Goal: Information Seeking & Learning: Learn about a topic

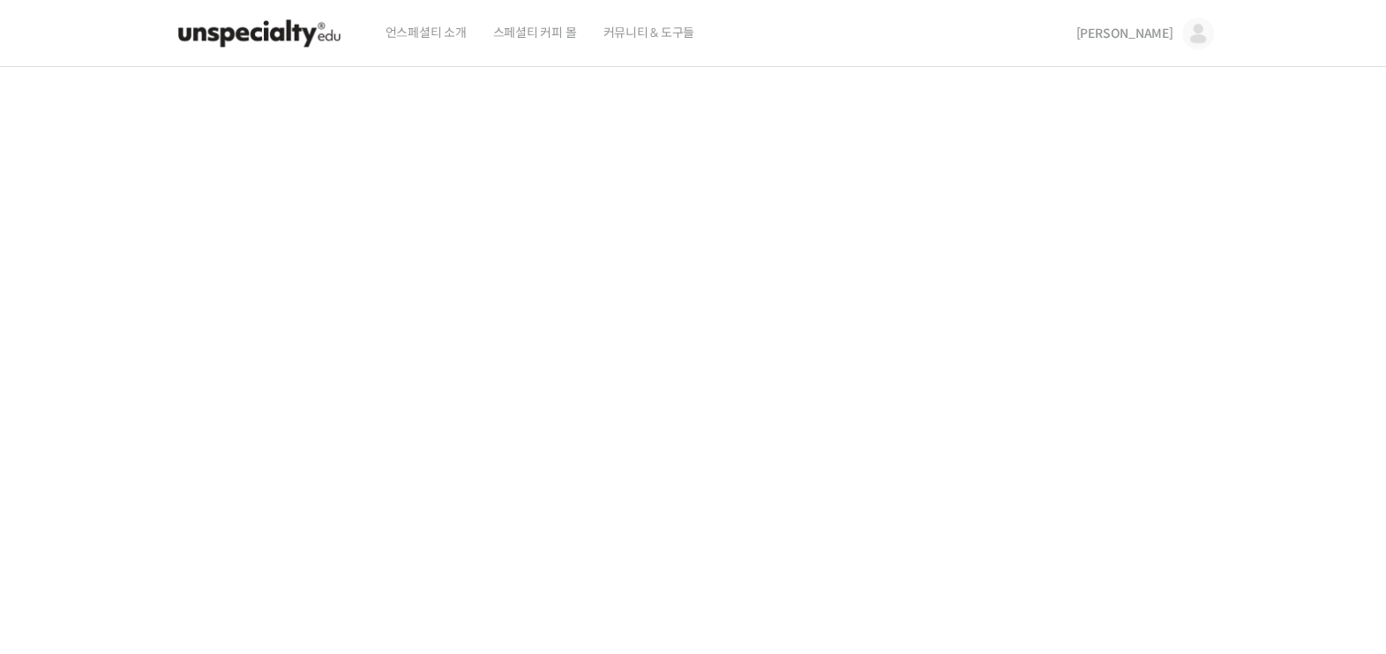
click at [1184, 49] on img at bounding box center [1198, 34] width 32 height 32
click at [1152, 41] on span "[PERSON_NAME]" at bounding box center [1124, 34] width 97 height 16
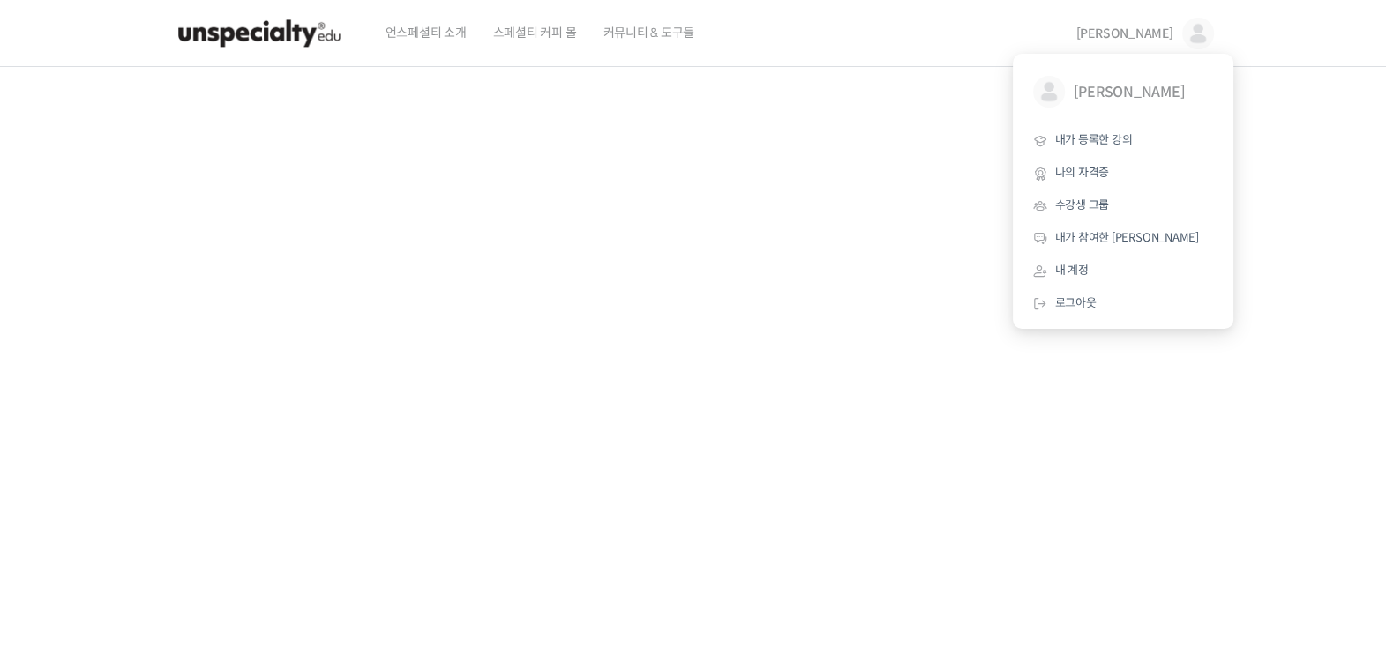
click at [1152, 41] on span "[PERSON_NAME]" at bounding box center [1124, 34] width 97 height 16
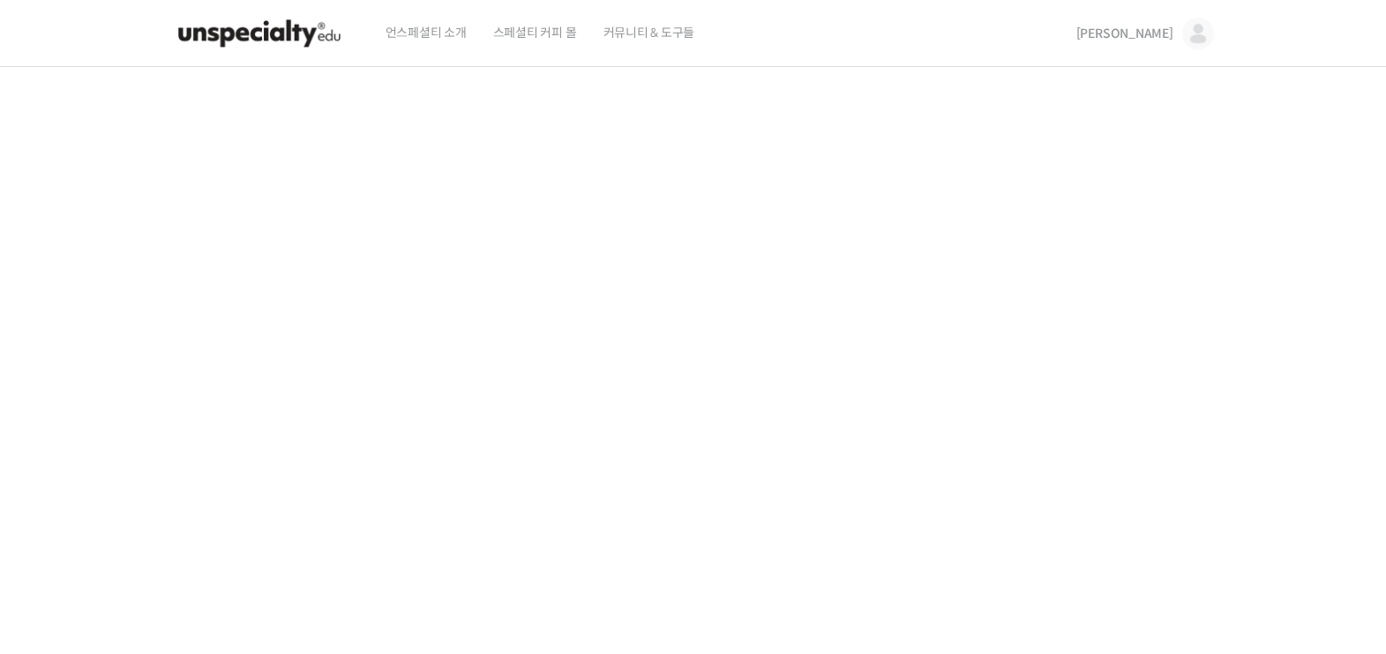
click at [1152, 41] on span "[PERSON_NAME]" at bounding box center [1124, 34] width 97 height 16
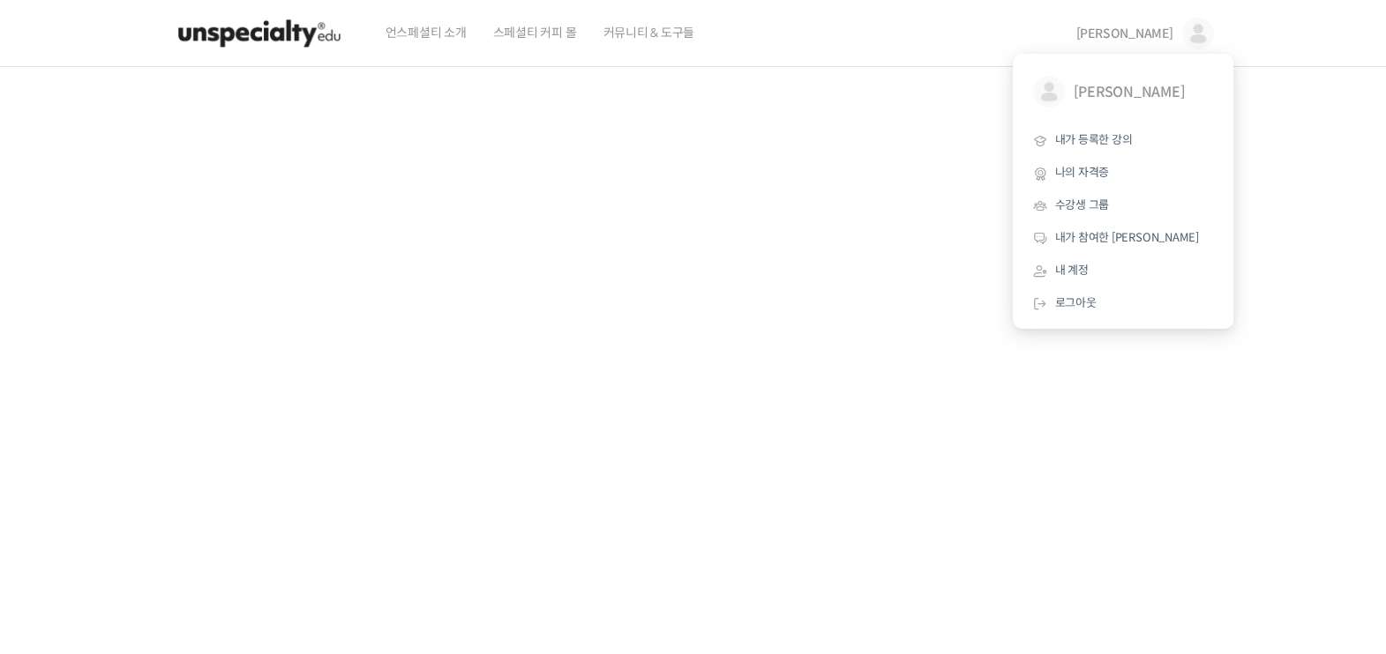
click at [1152, 41] on span "[PERSON_NAME]" at bounding box center [1124, 34] width 97 height 16
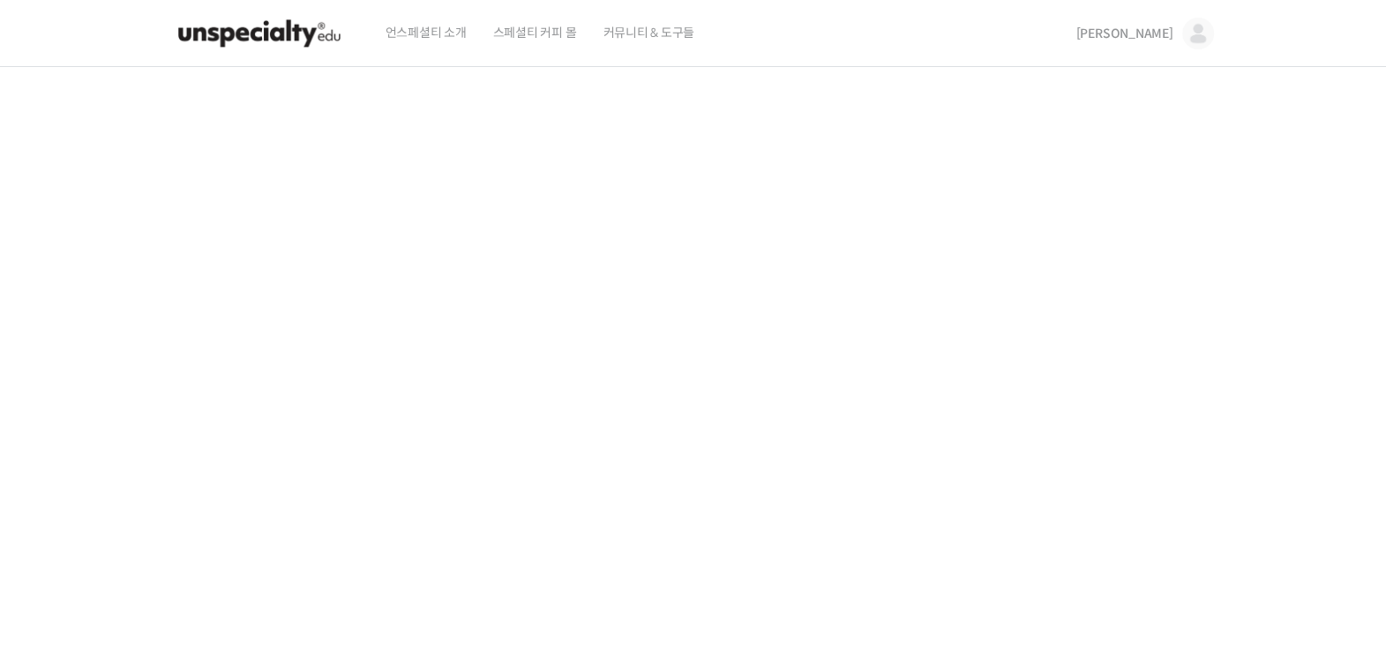
click at [1152, 41] on span "[PERSON_NAME]" at bounding box center [1124, 34] width 97 height 16
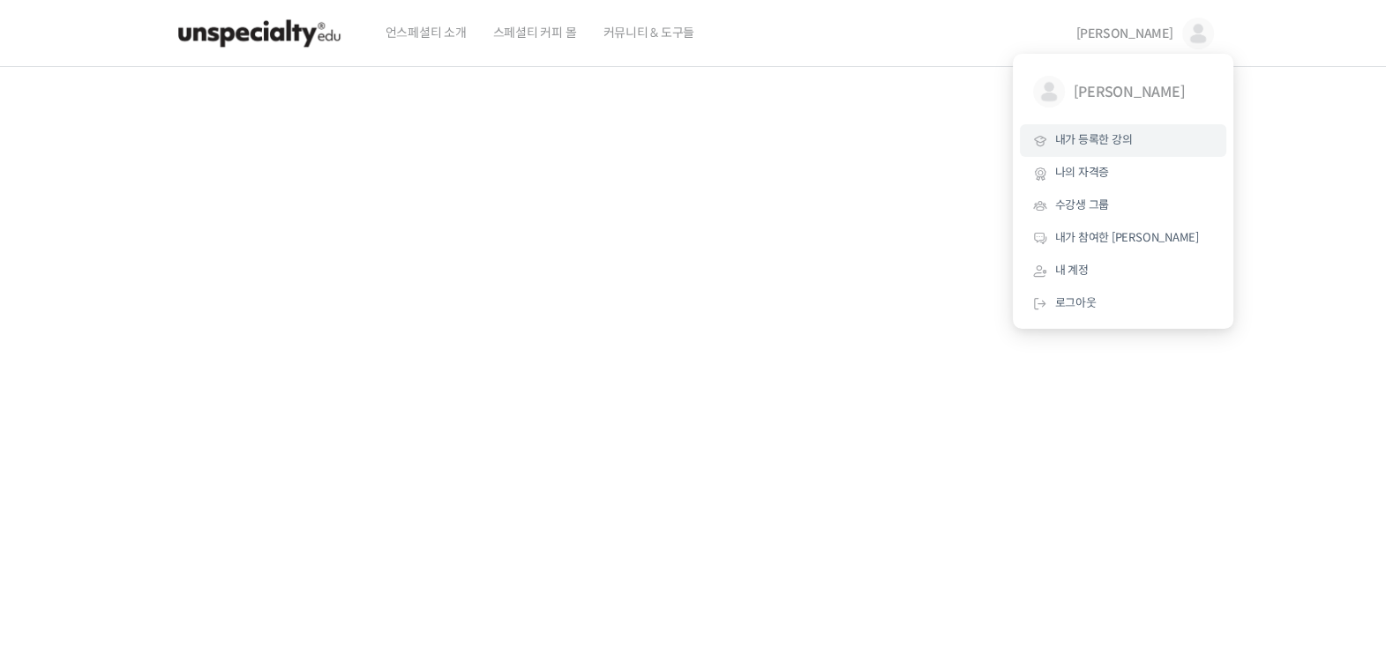
click at [1094, 147] on span "내가 등록한 강의" at bounding box center [1094, 139] width 78 height 15
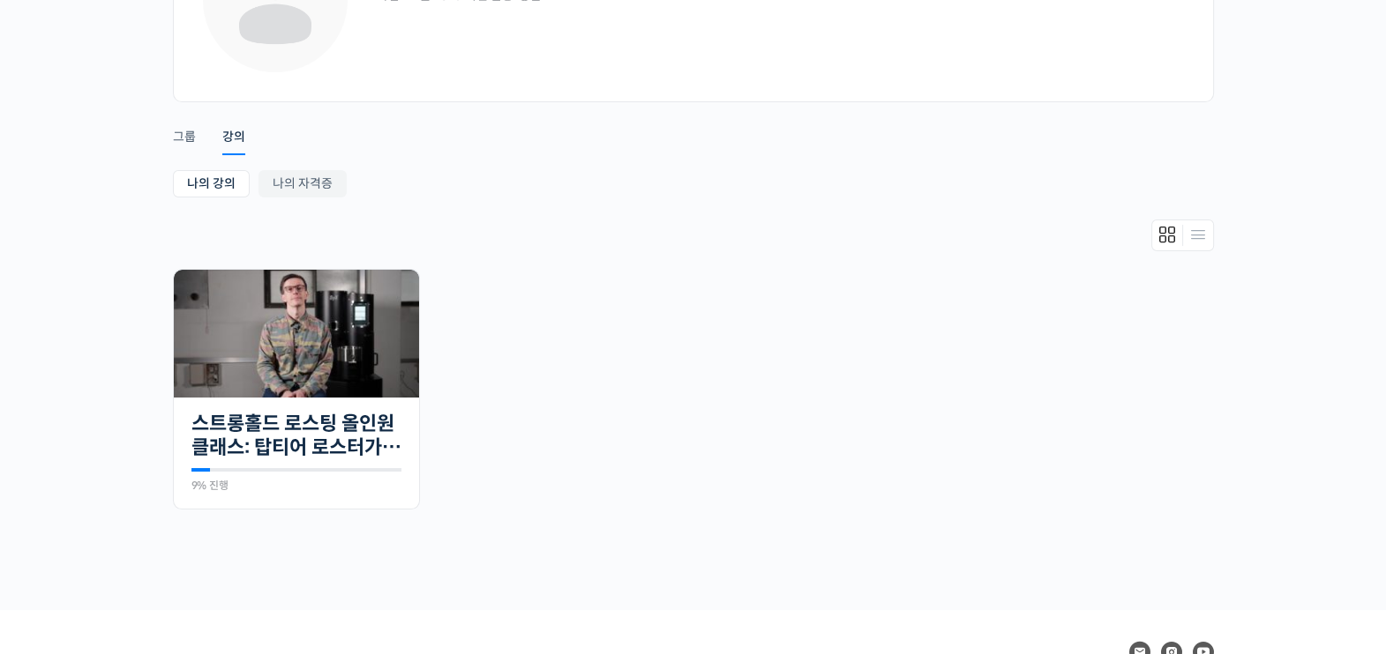
scroll to position [220, 0]
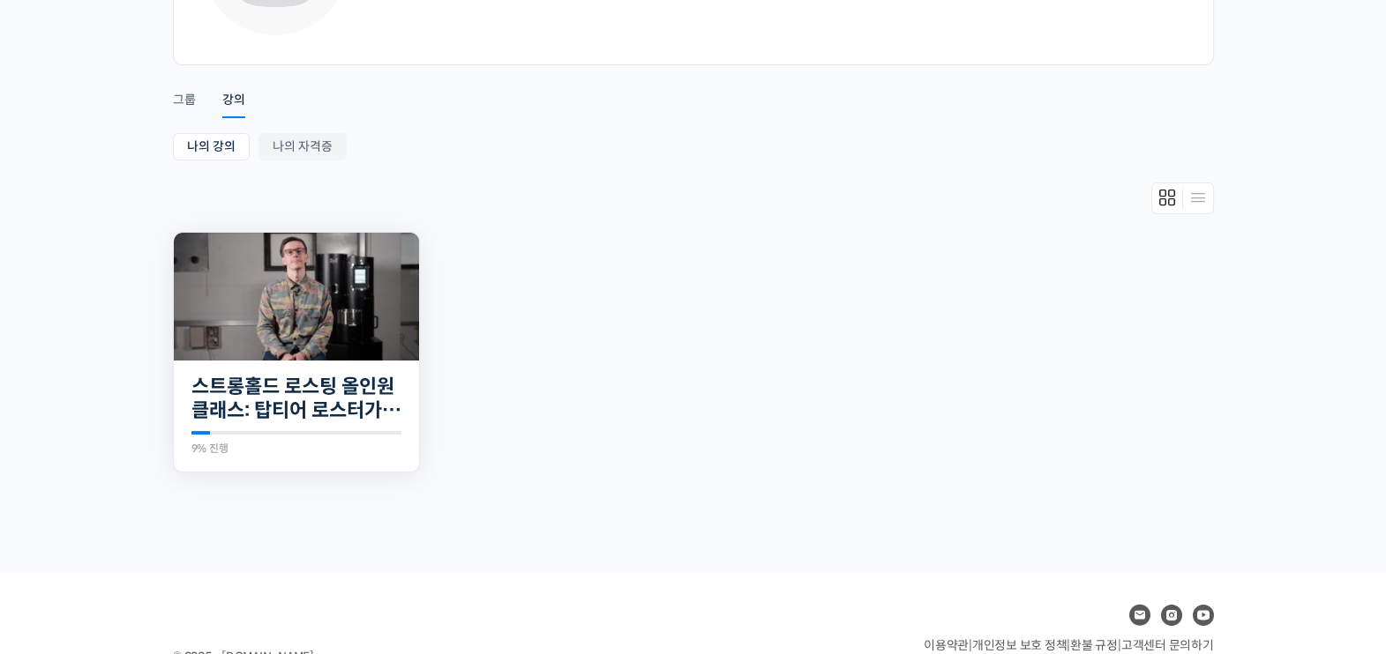
click at [279, 288] on img at bounding box center [296, 297] width 245 height 128
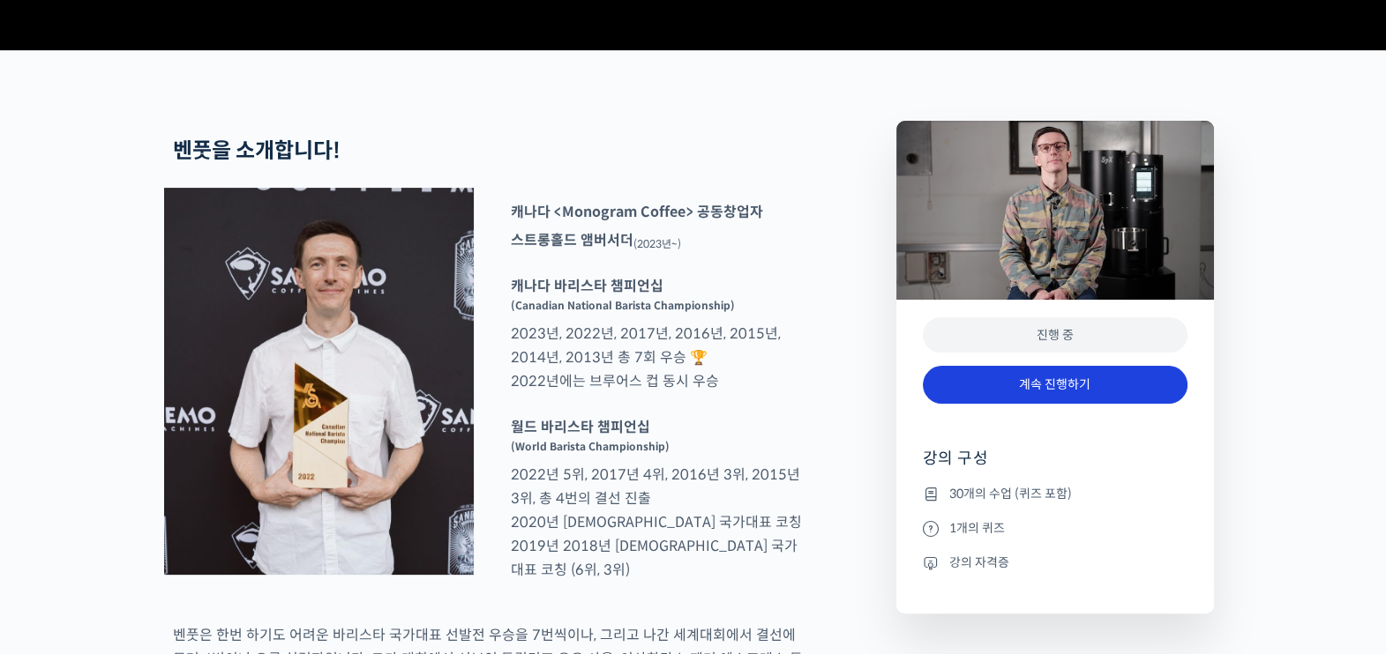
scroll to position [661, 0]
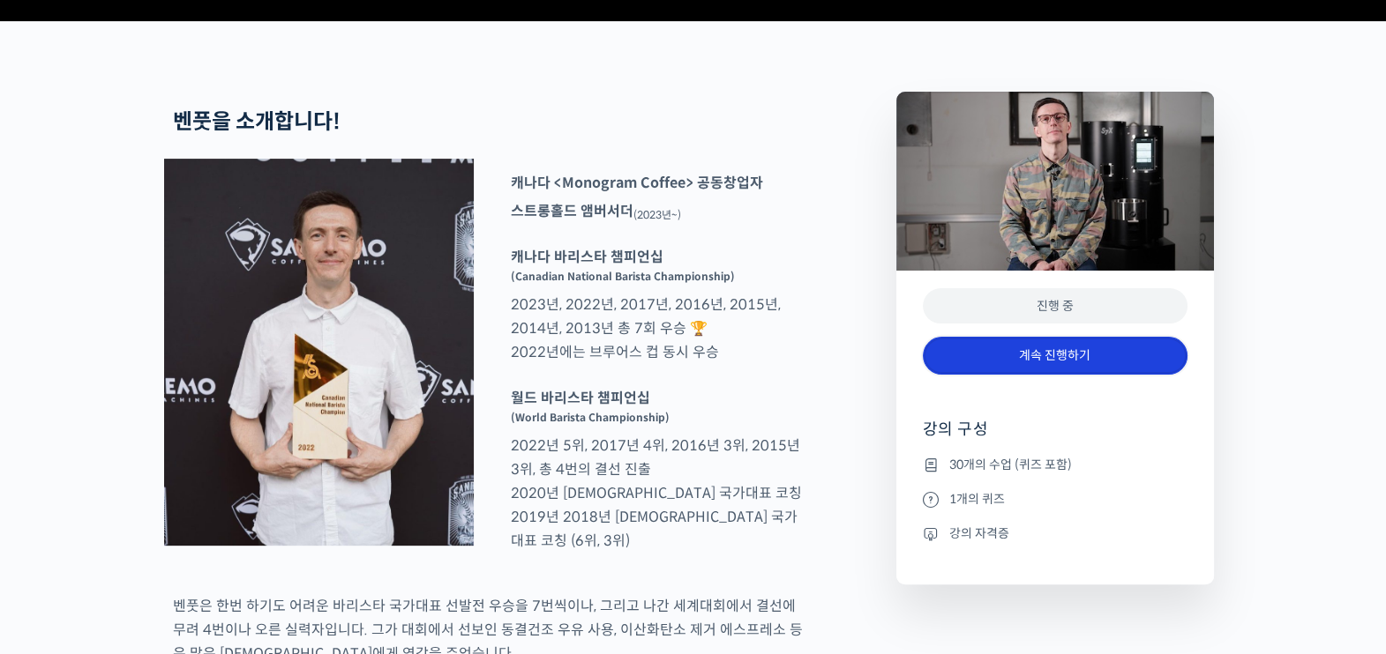
click at [1051, 375] on link "계속 진행하기" at bounding box center [1055, 356] width 265 height 38
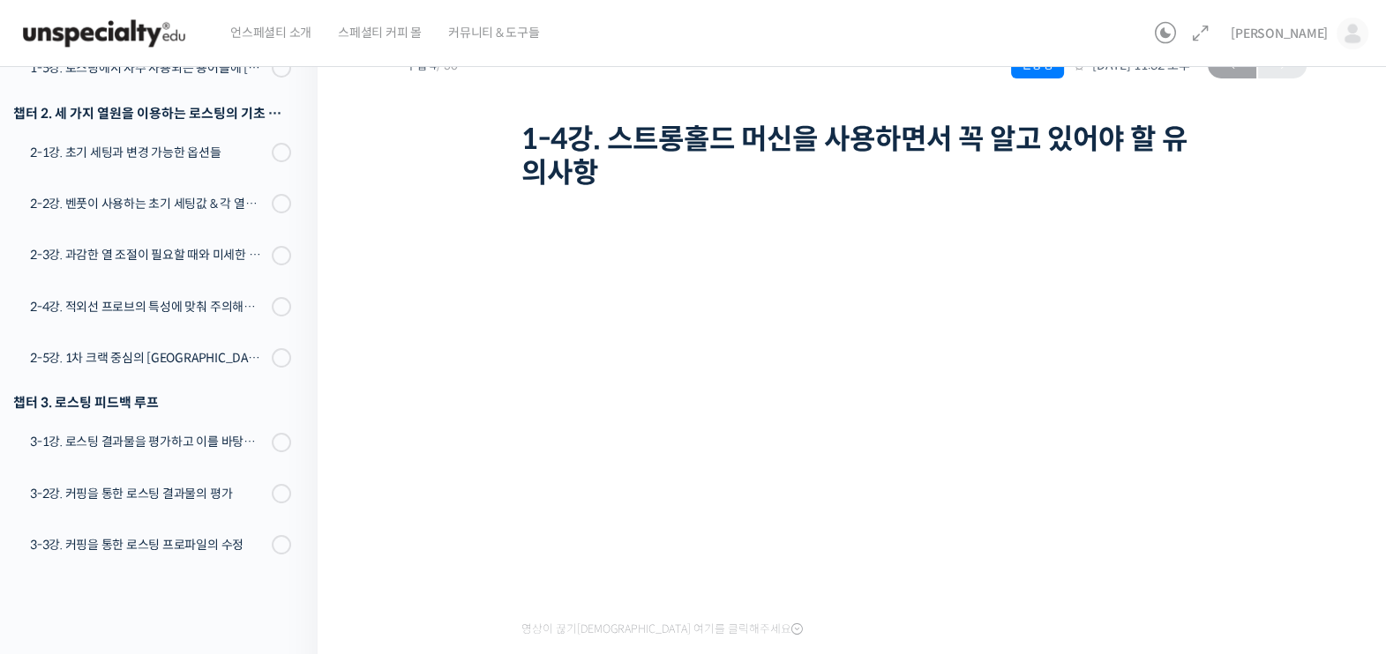
scroll to position [109, 0]
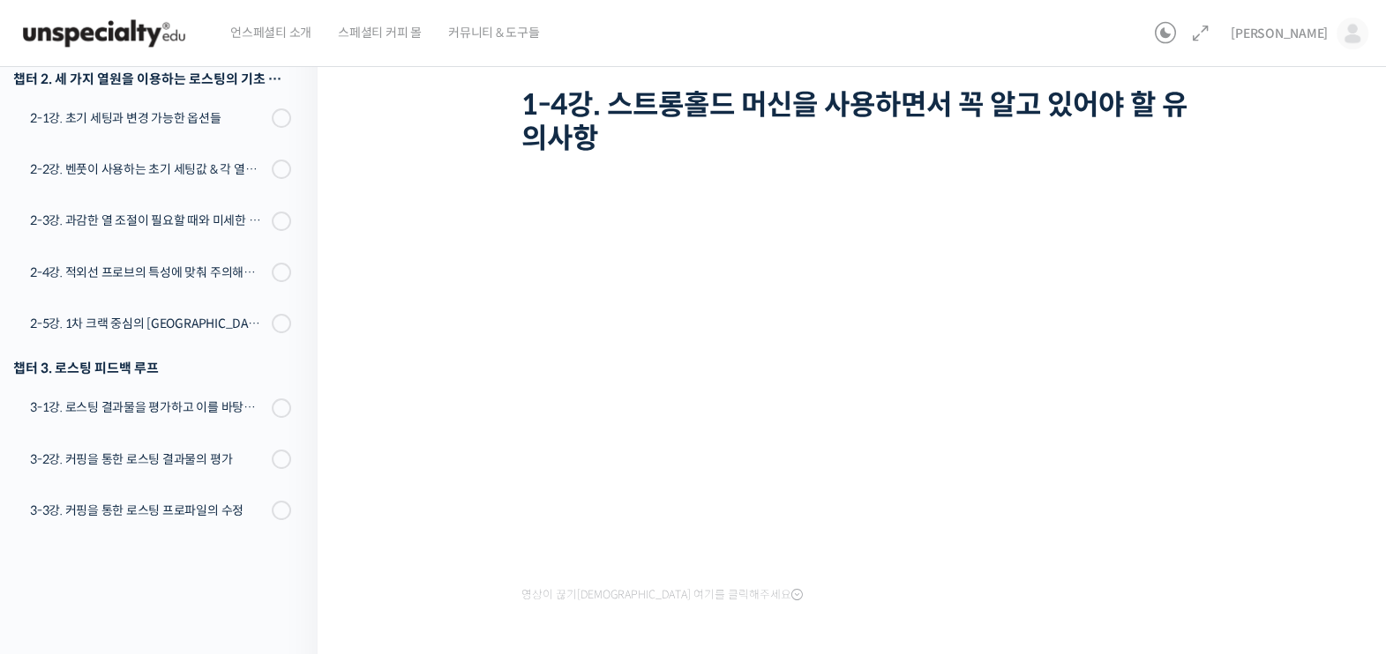
click at [1062, 592] on div "영상이 끊기신다면 여기를 클릭해주세요" at bounding box center [856, 403] width 670 height 412
click at [1376, 295] on div "스트롱홀드 로스팅 올인원 클래스: 탑티어 로스터가 알려주는 스트롱홀드 A to Z 가이드 1-4강. 스트롱홀드 머신을 사용하면서 꼭 알고 있어…" at bounding box center [855, 367] width 1077 height 846
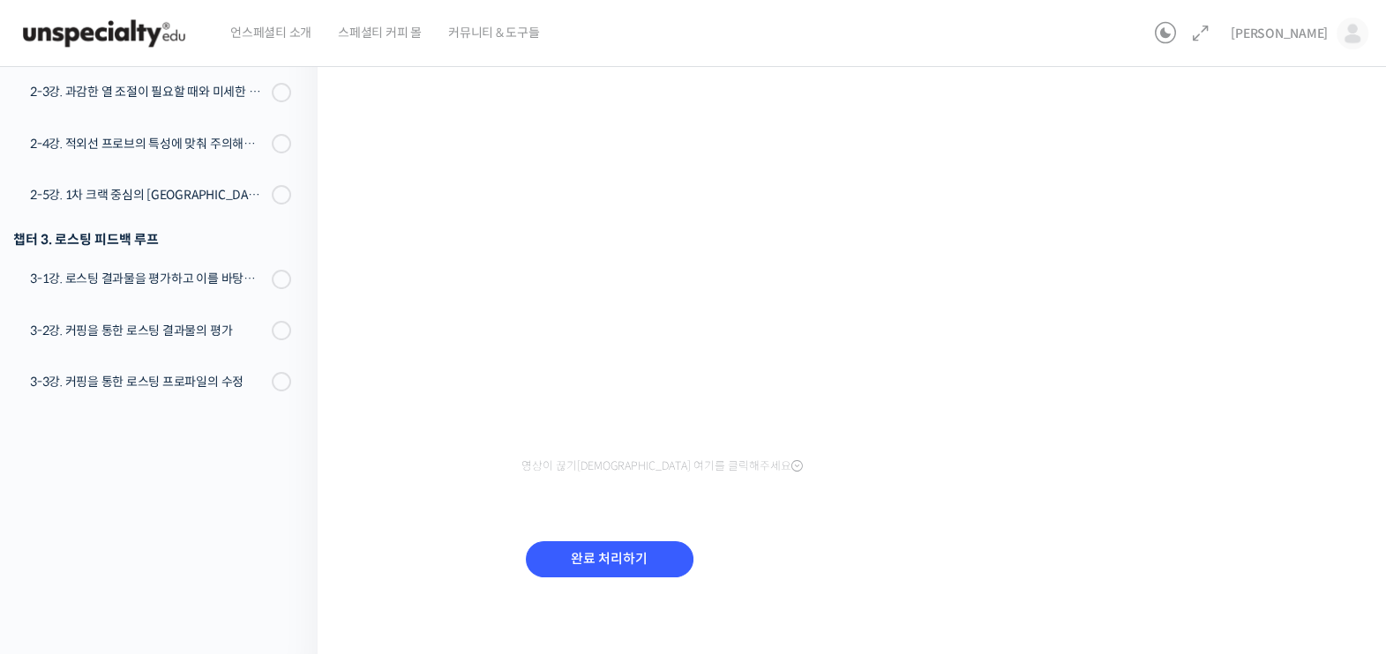
scroll to position [242, 0]
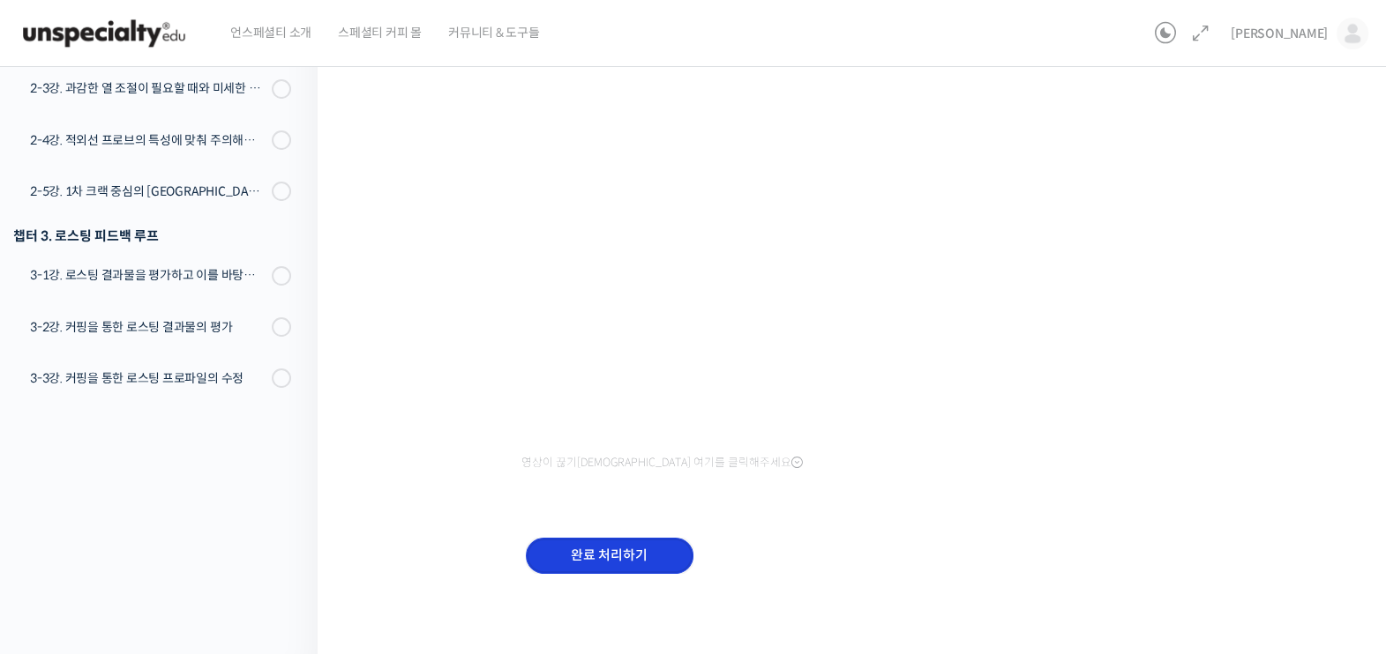
click at [552, 560] on input "완료 처리하기" at bounding box center [610, 556] width 168 height 36
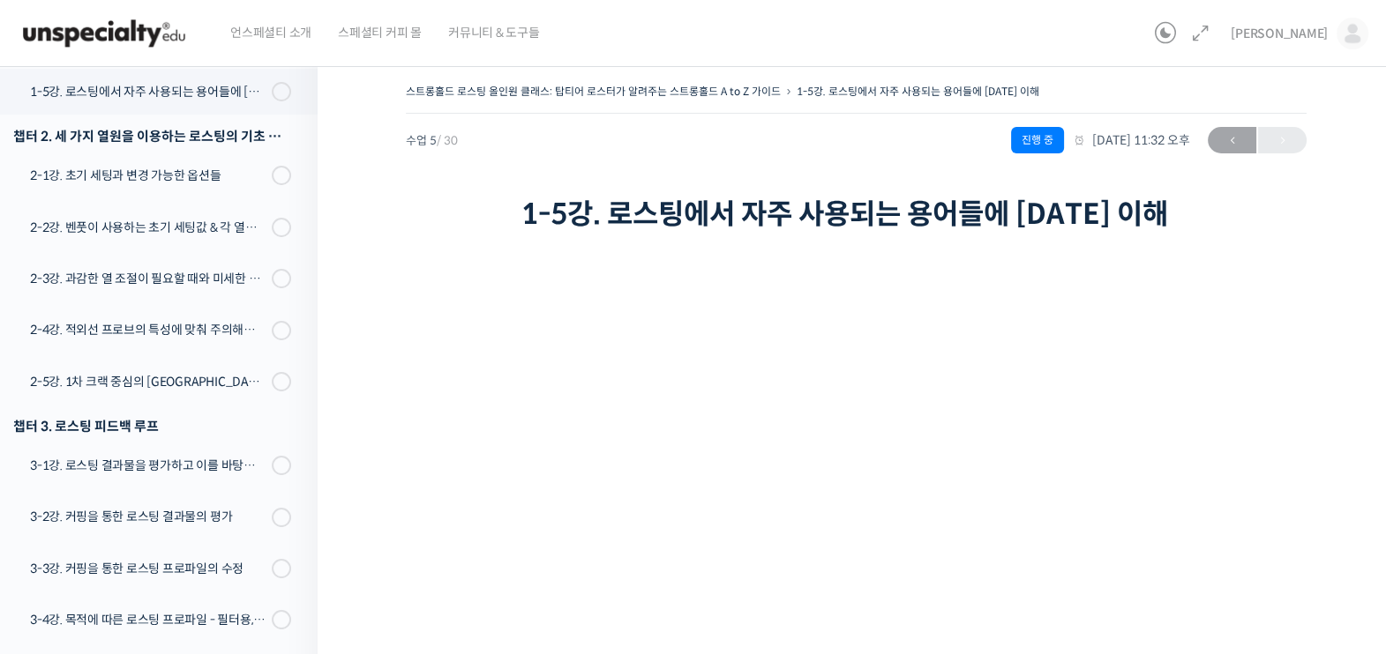
scroll to position [109, 0]
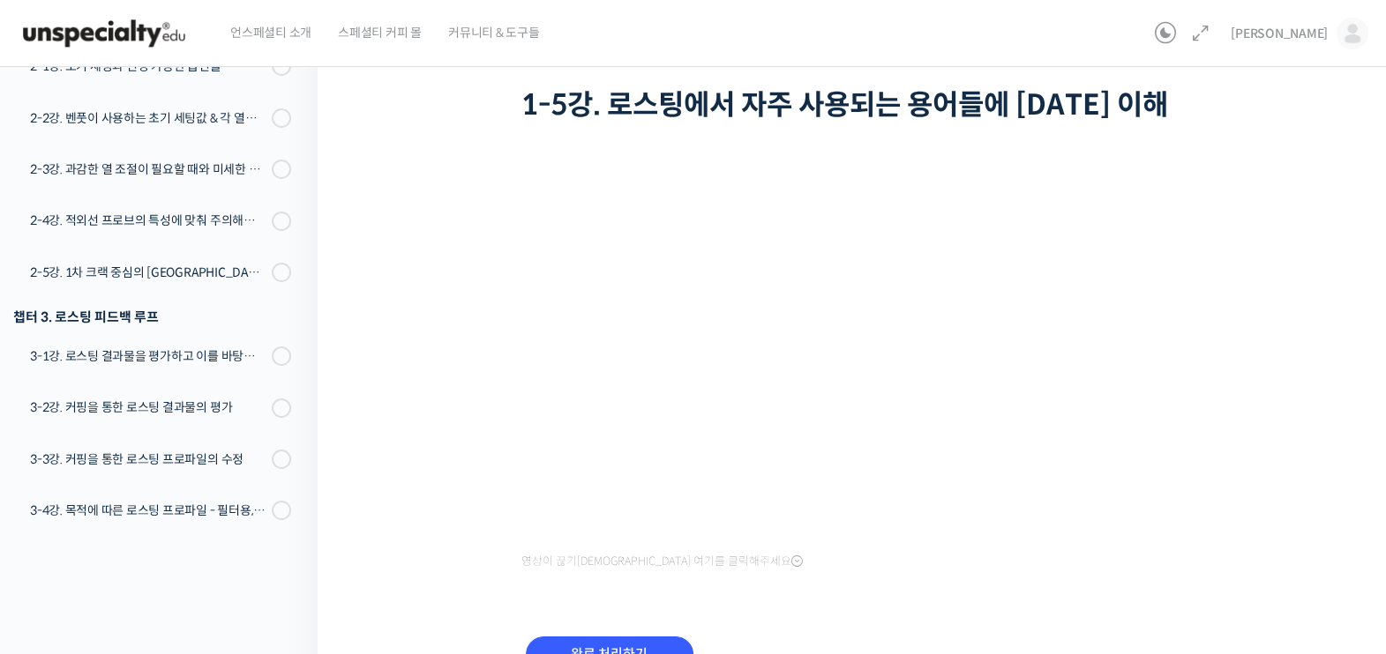
click at [1013, 582] on div "영상이 끊기신다면 여기를 클릭해주세요 완료 처리하기" at bounding box center [856, 423] width 670 height 592
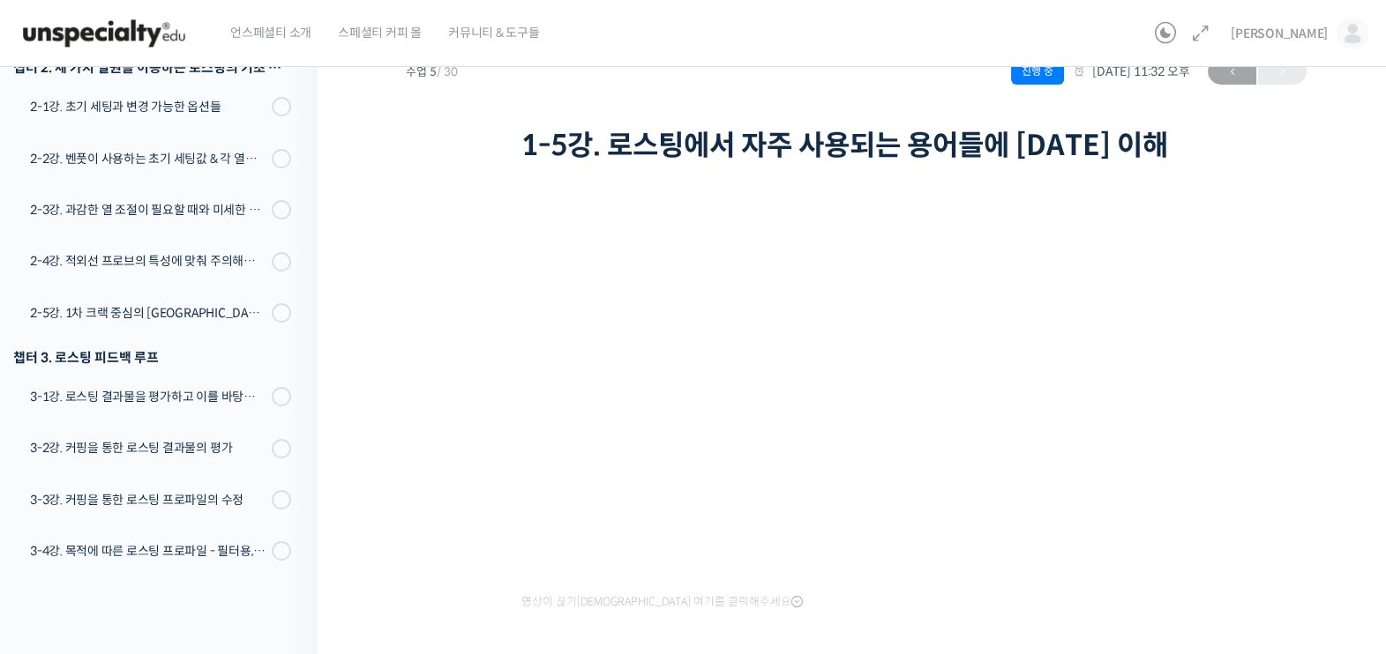
scroll to position [207, 0]
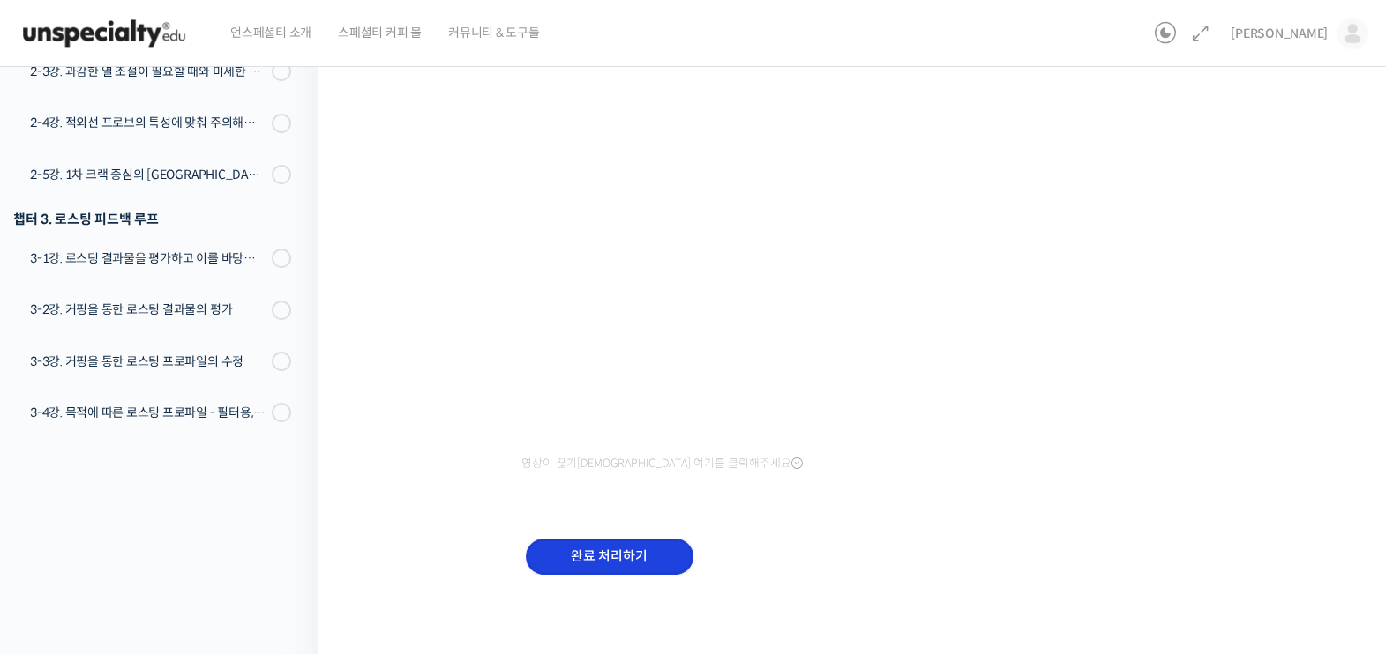
click at [586, 543] on input "완료 처리하기" at bounding box center [610, 557] width 168 height 36
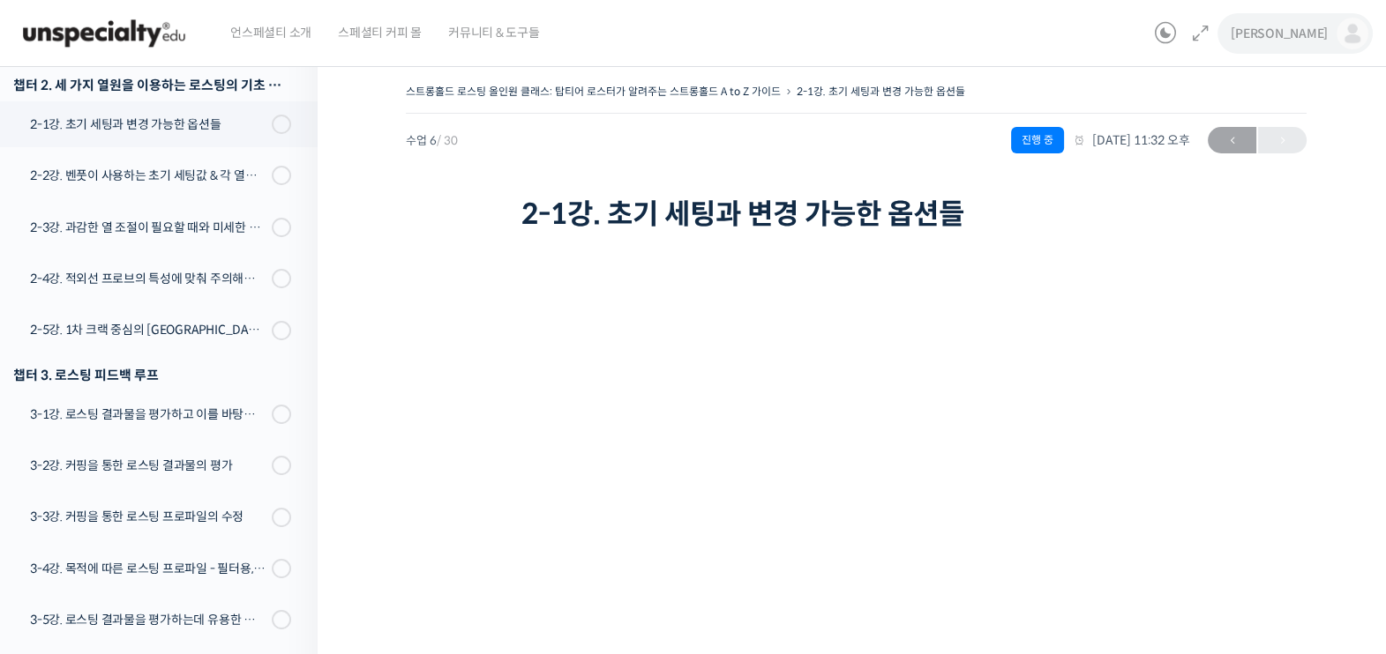
click at [1311, 41] on link "[PERSON_NAME]" at bounding box center [1299, 33] width 138 height 67
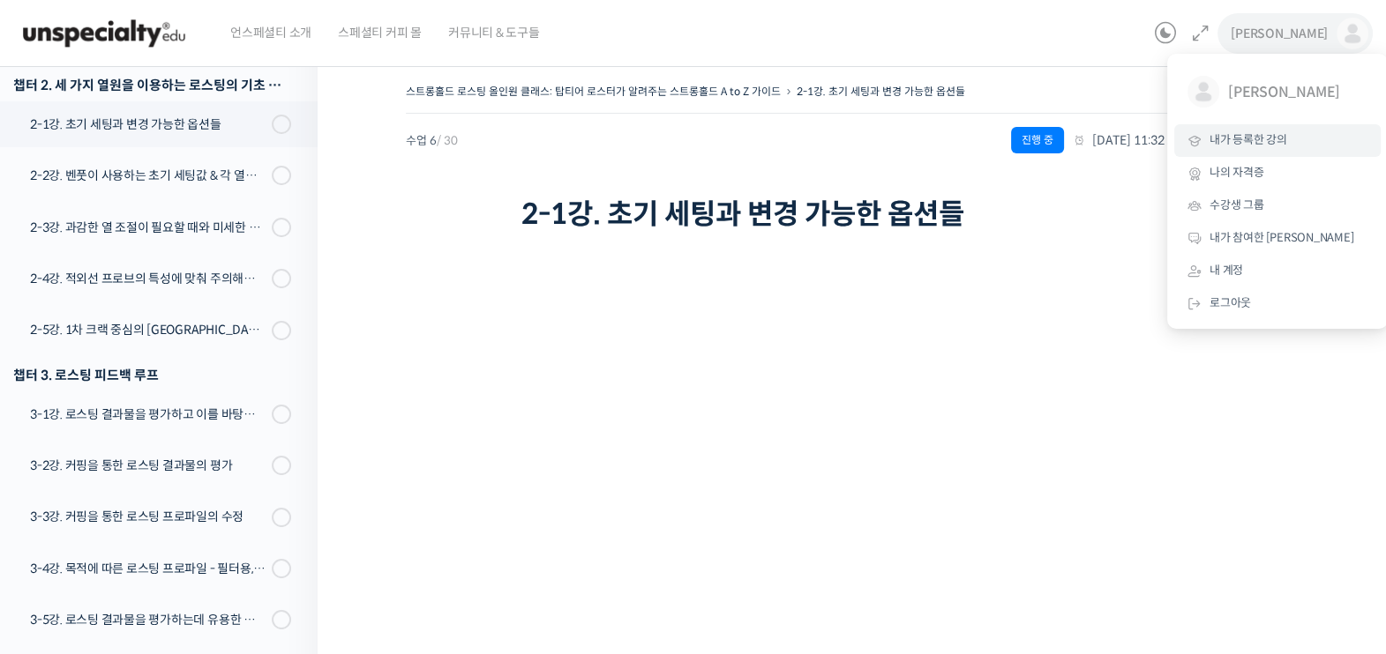
click at [1293, 141] on link "내가 등록한 강의" at bounding box center [1277, 140] width 206 height 33
